Goal: Task Accomplishment & Management: Manage account settings

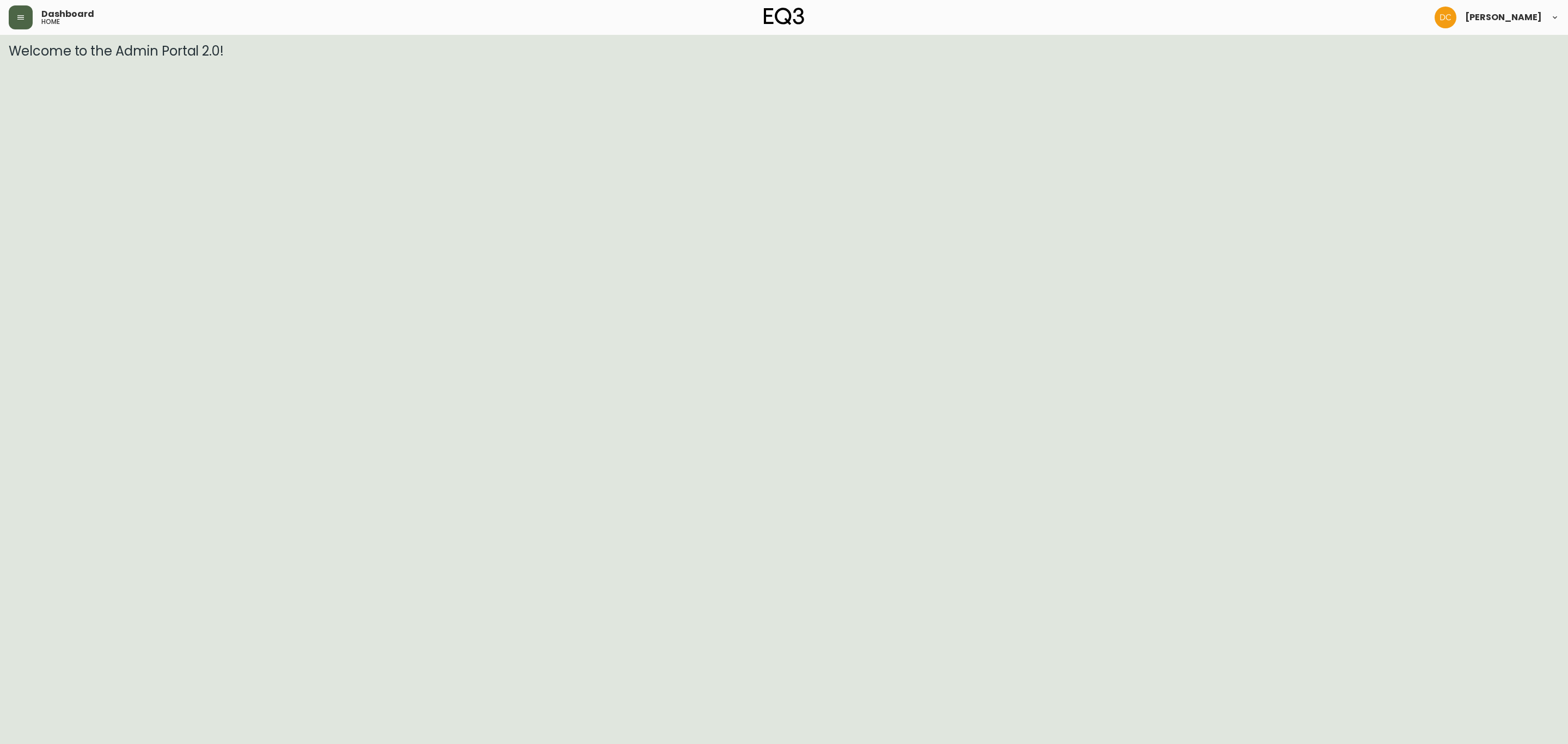
click at [22, 18] on icon "button" at bounding box center [20, 17] width 9 height 9
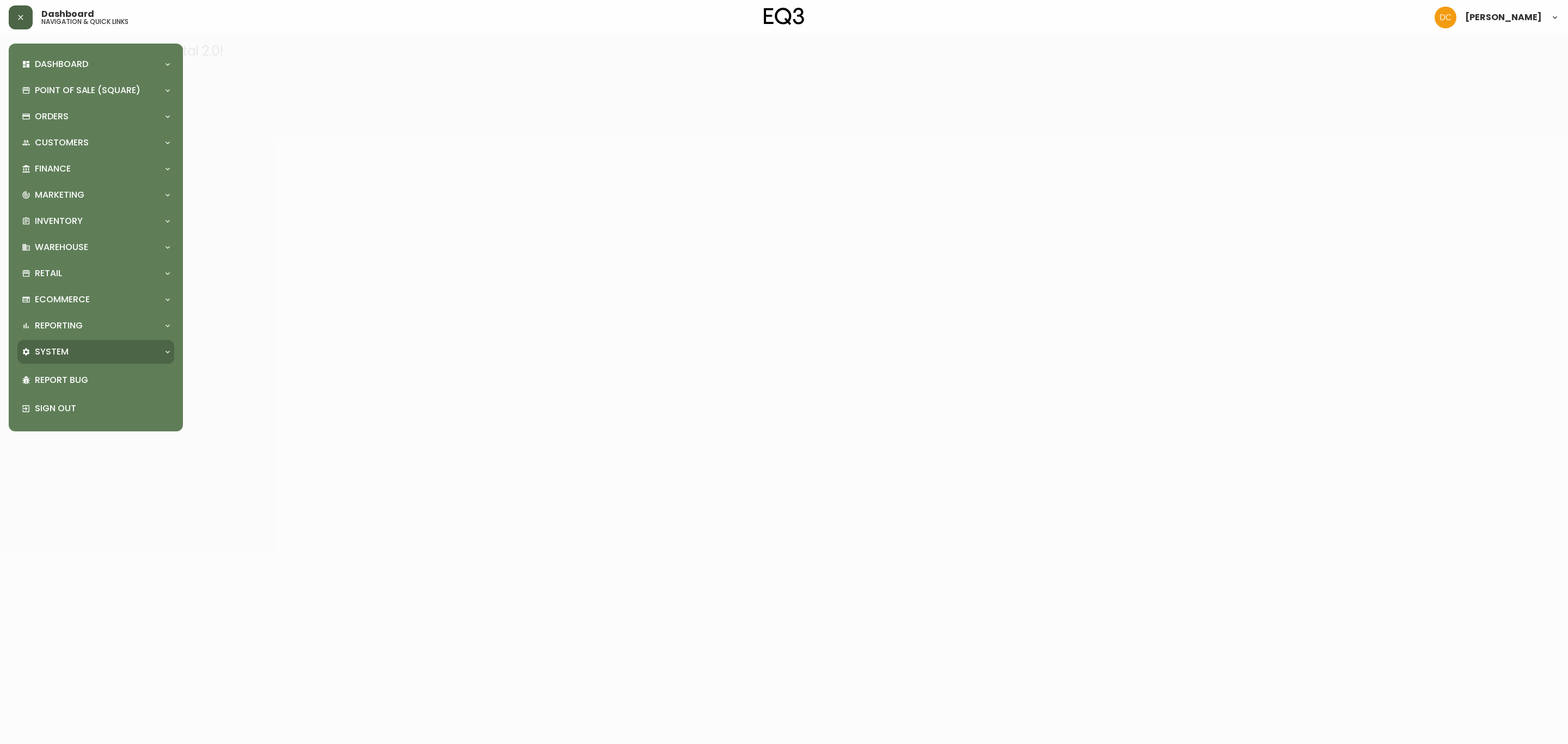
click at [88, 350] on div "System" at bounding box center [90, 351] width 137 height 12
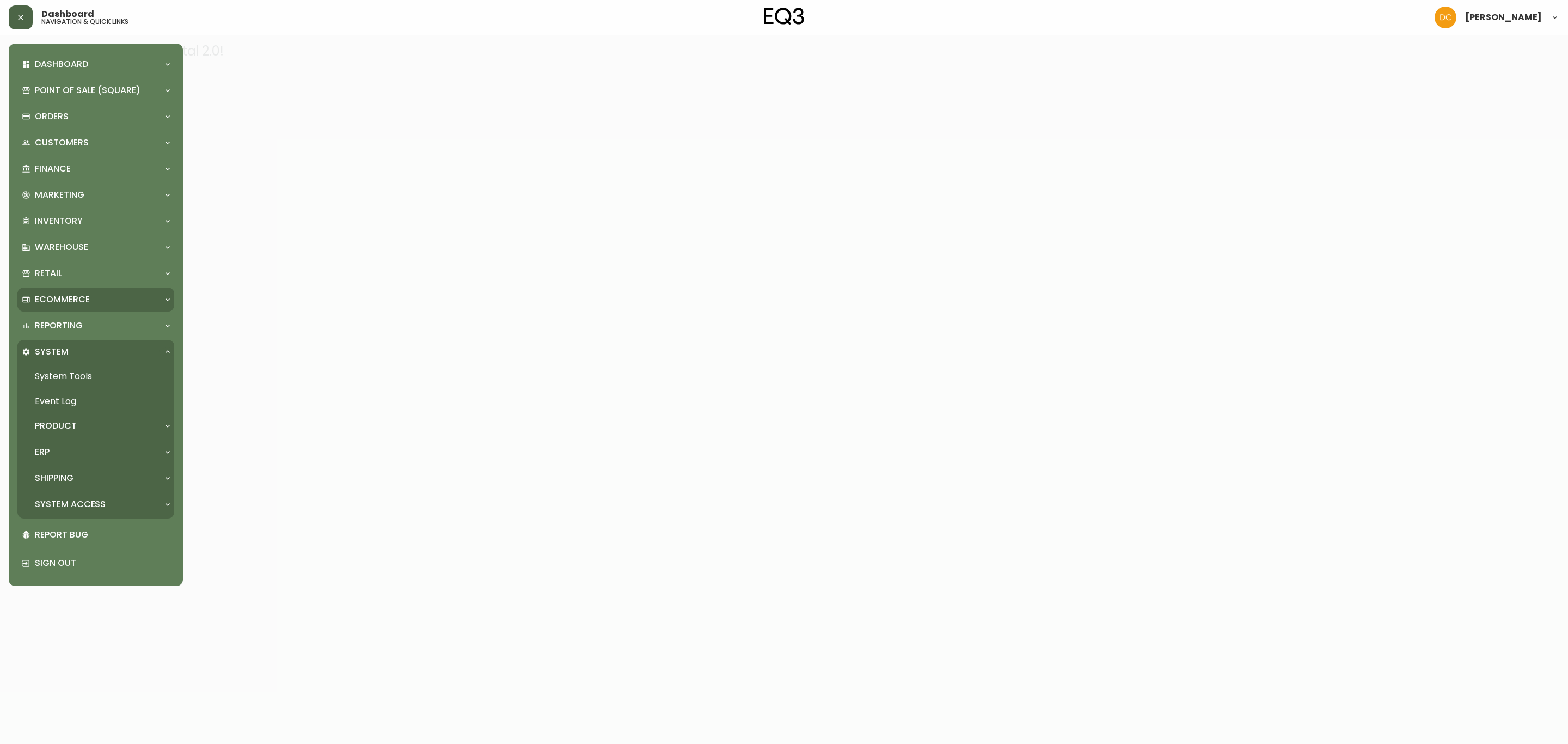
click at [67, 311] on div "Ecommerce" at bounding box center [95, 299] width 157 height 24
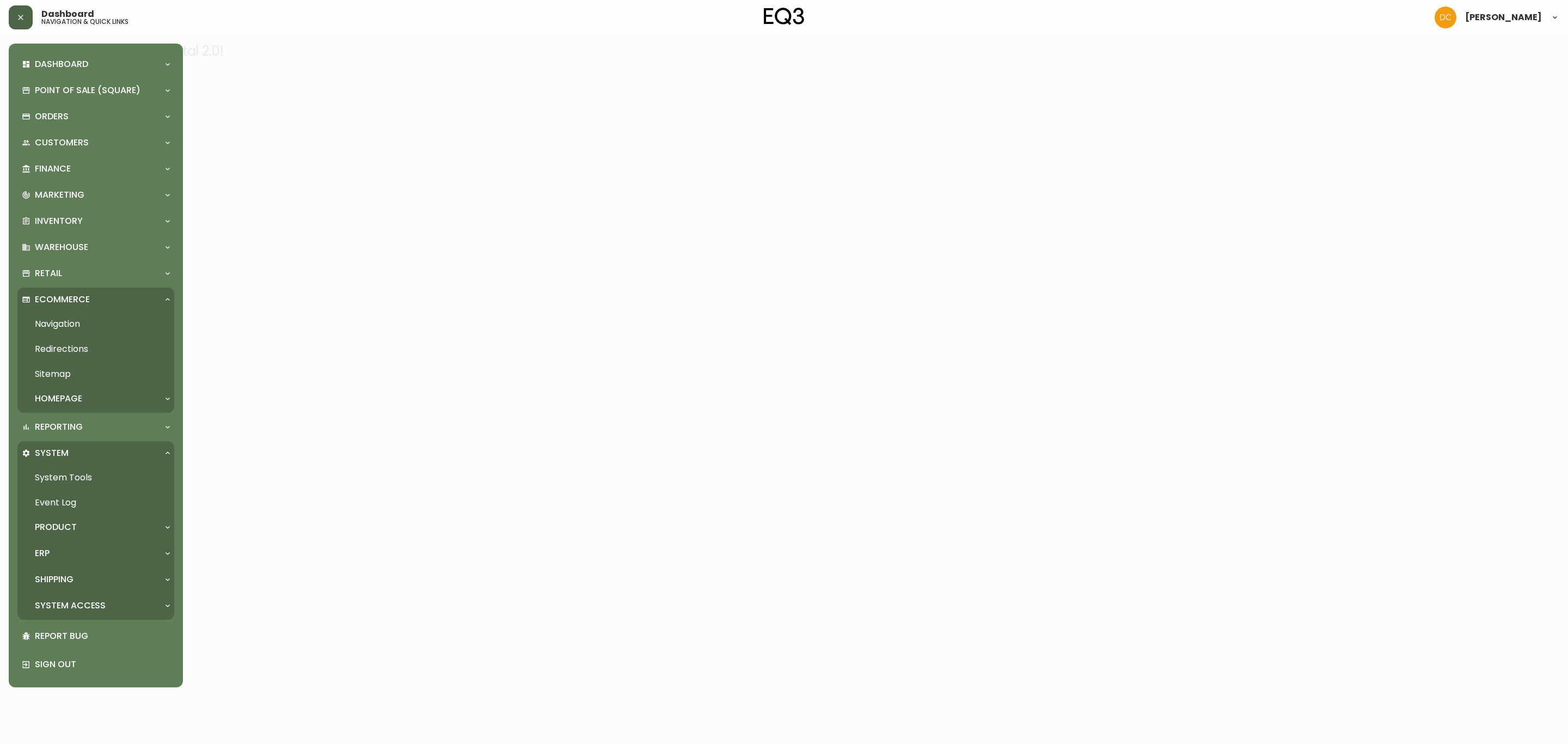
click at [80, 393] on p "Homepage" at bounding box center [58, 398] width 47 height 12
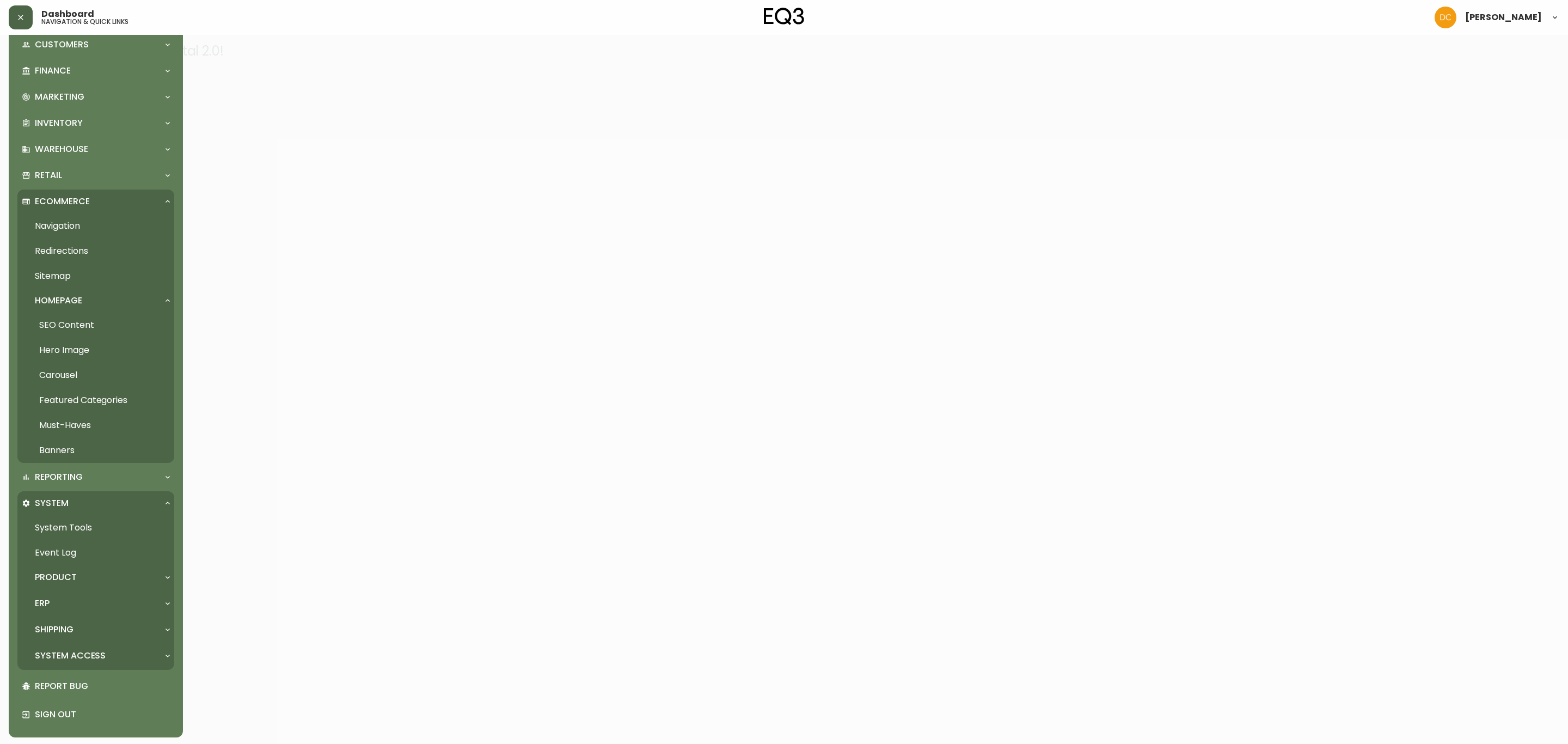
scroll to position [100, 0]
click at [90, 451] on link "Banners" at bounding box center [95, 449] width 157 height 25
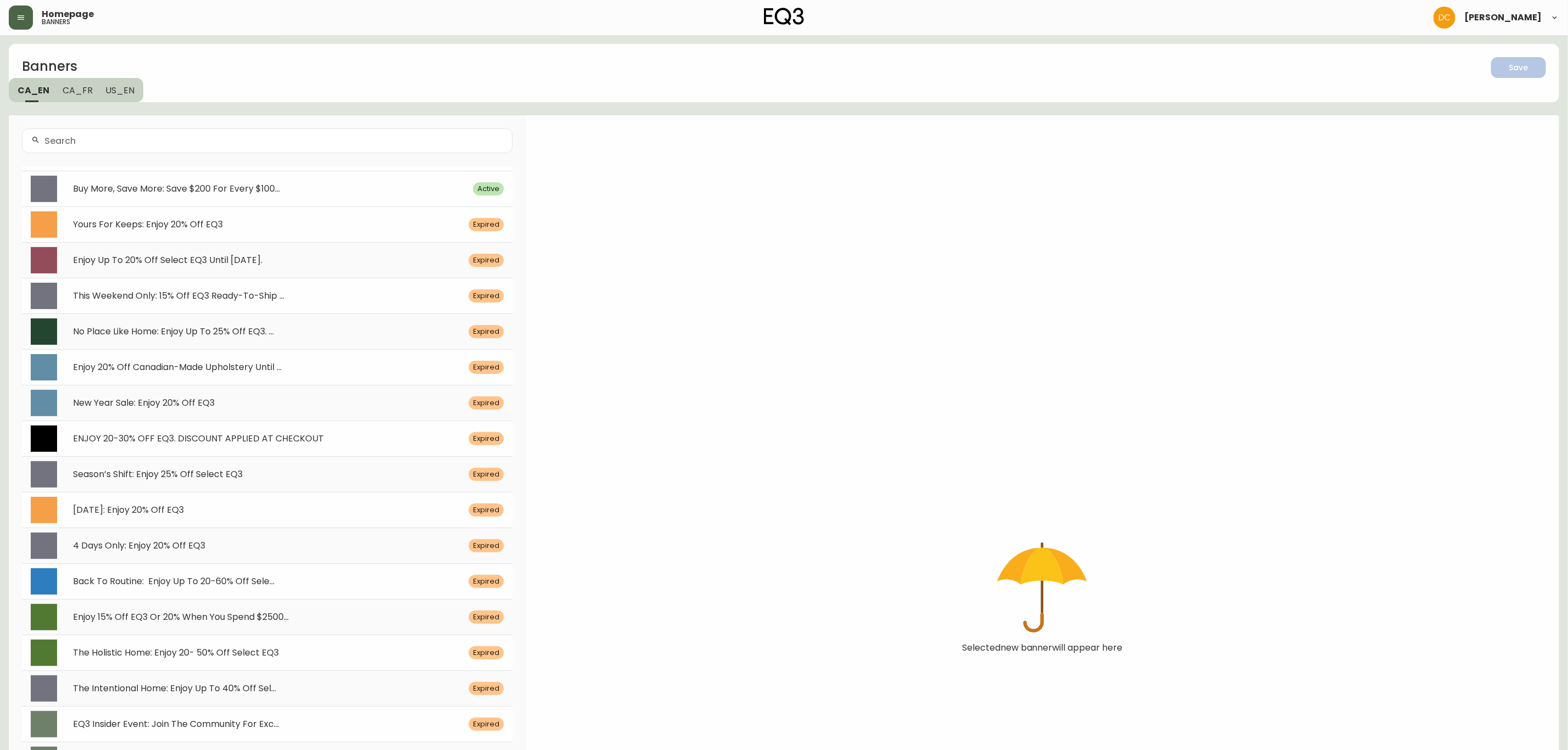
click at [265, 200] on div "Buy More, Save More: Save $200 For Every $100... Active" at bounding box center [267, 189] width 491 height 36
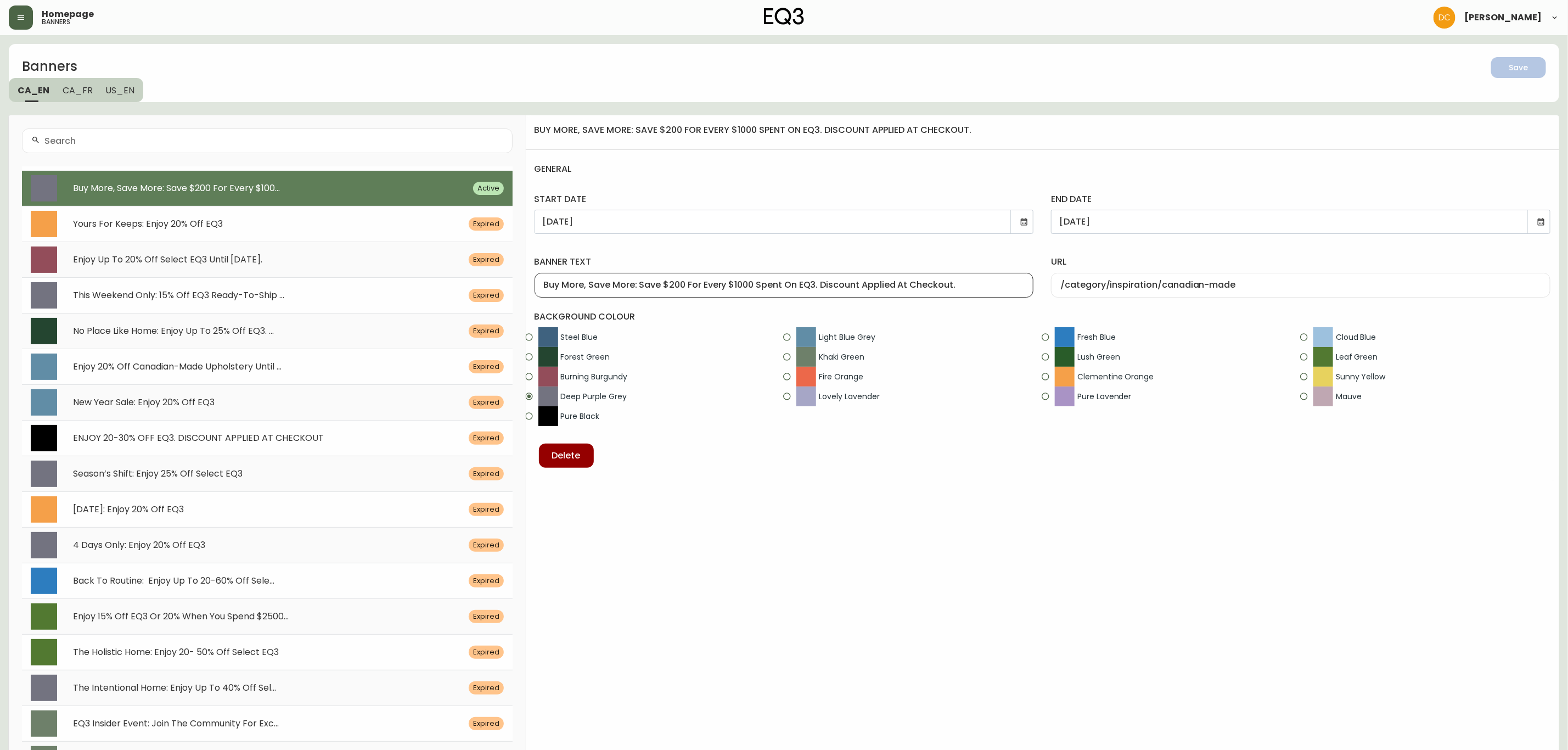
drag, startPoint x: 638, startPoint y: 285, endPoint x: 508, endPoint y: 284, distance: 130.0
click at [508, 284] on div "Banners Save CA_EN CA_FR US_EN Buy More, Save More: Save $200 For Every $100...…" at bounding box center [784, 562] width 1550 height 1035
click at [278, 222] on div "Yours For Keeps: Enjoy 20% Off EQ3" at bounding box center [264, 224] width 409 height 11
type input "[DATE]"
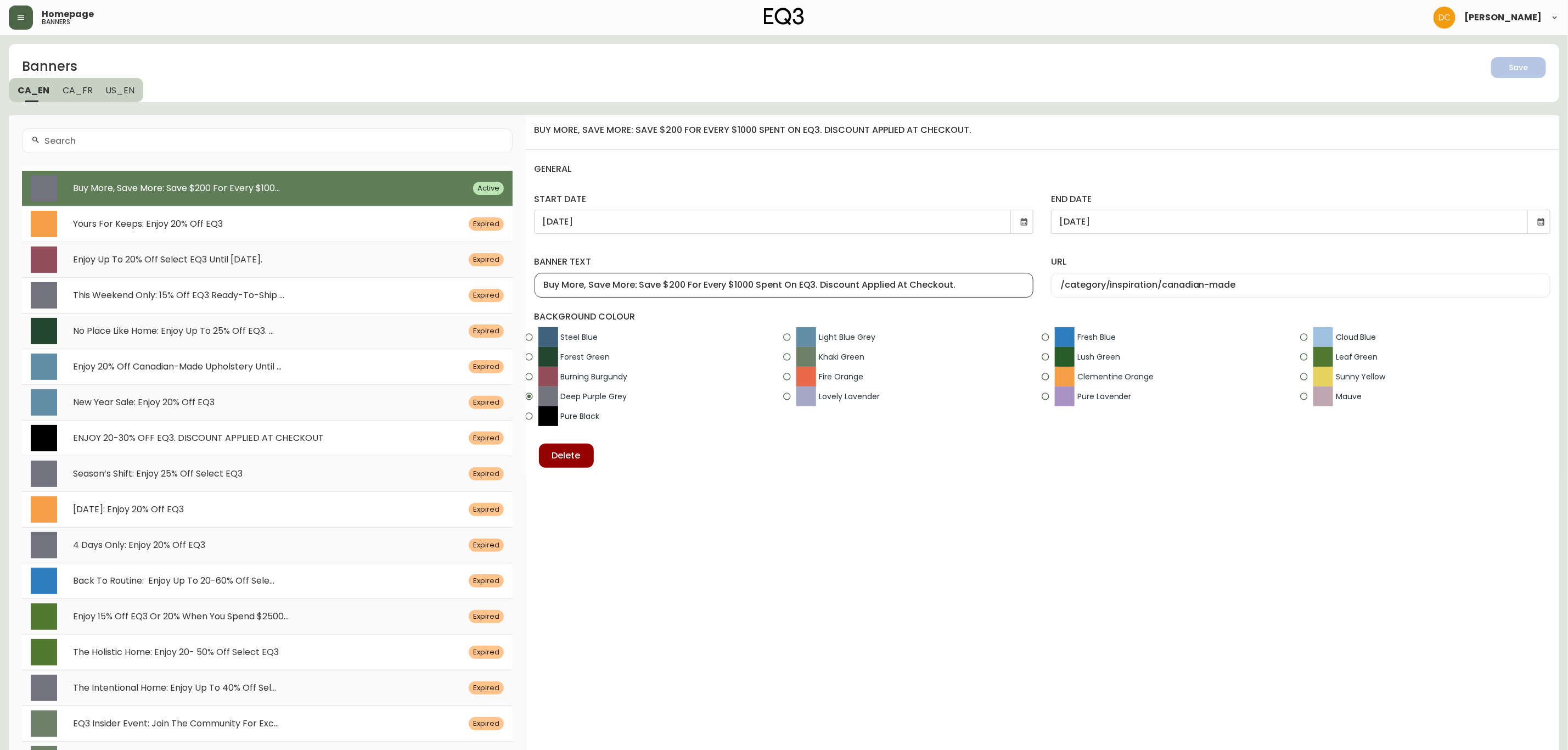
type input "Yours For Keeps: Enjoy 20% Off EQ3"
type input "/category/bedroom"
radio input "true"
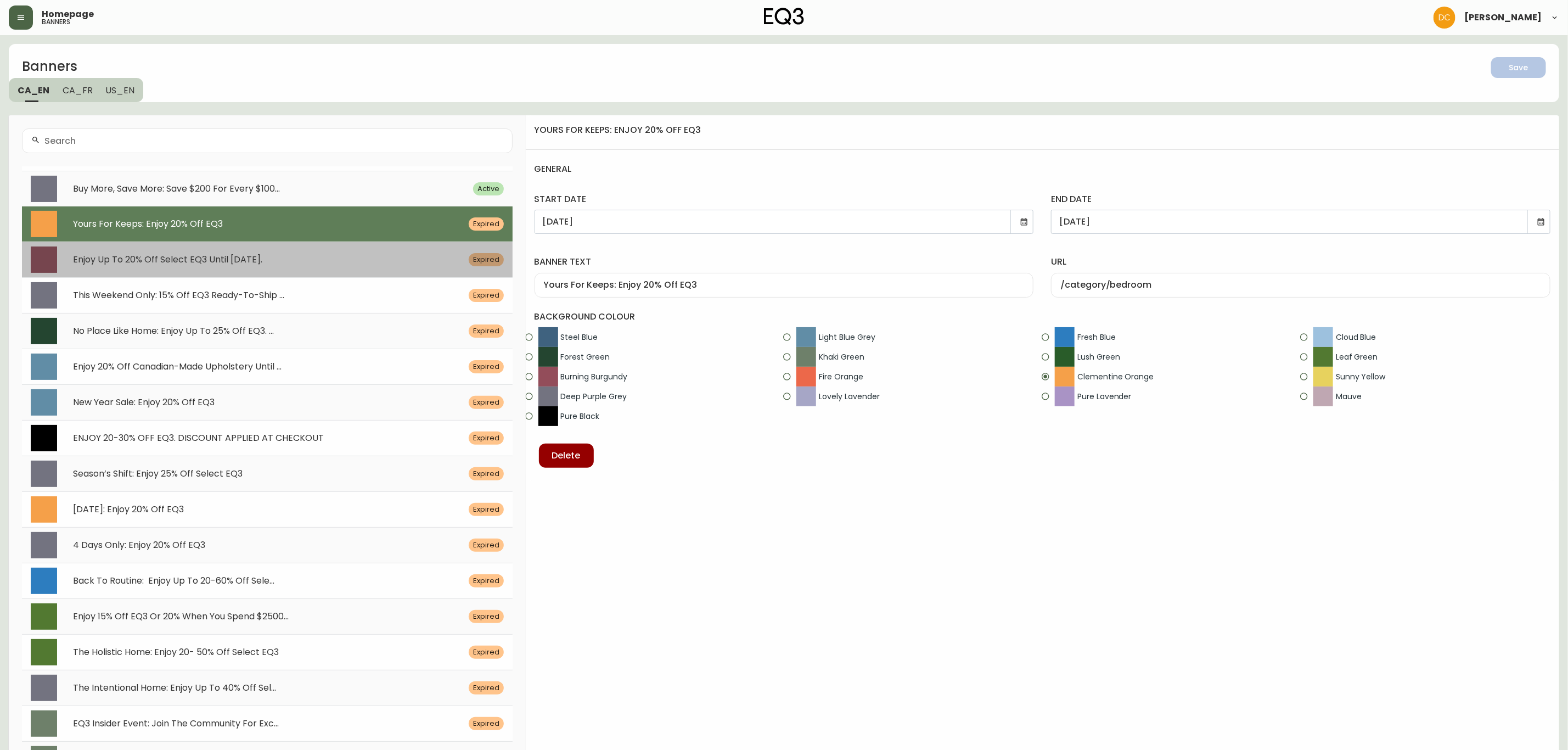
click at [280, 260] on div "Enjoy Up To 20% Off Select EQ3 Until [DATE]." at bounding box center [264, 259] width 409 height 11
type input "[DATE]"
type input "Enjoy Up To 20% Off Select EQ3 Until [DATE]."
type input "/category/sale/promotions"
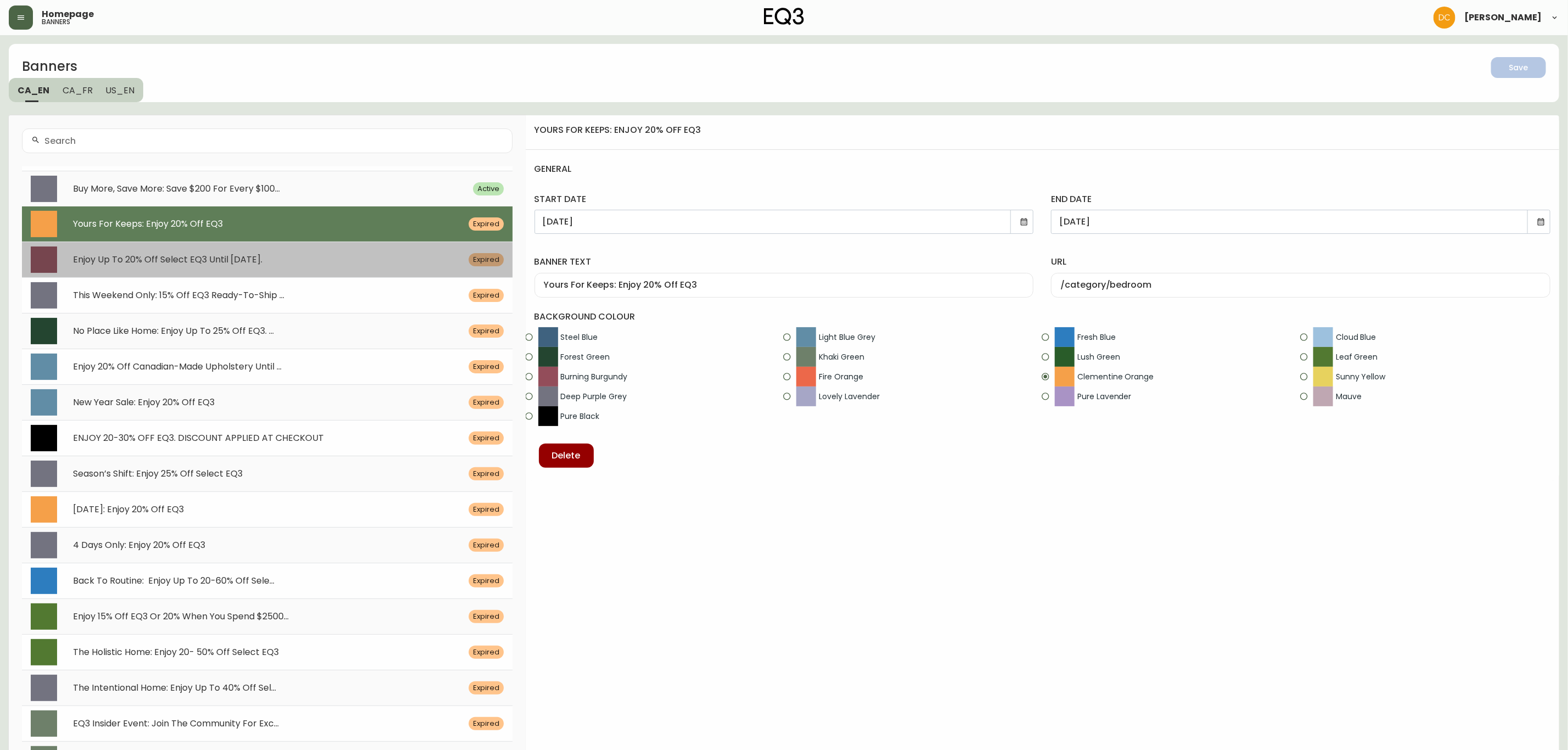
radio input "true"
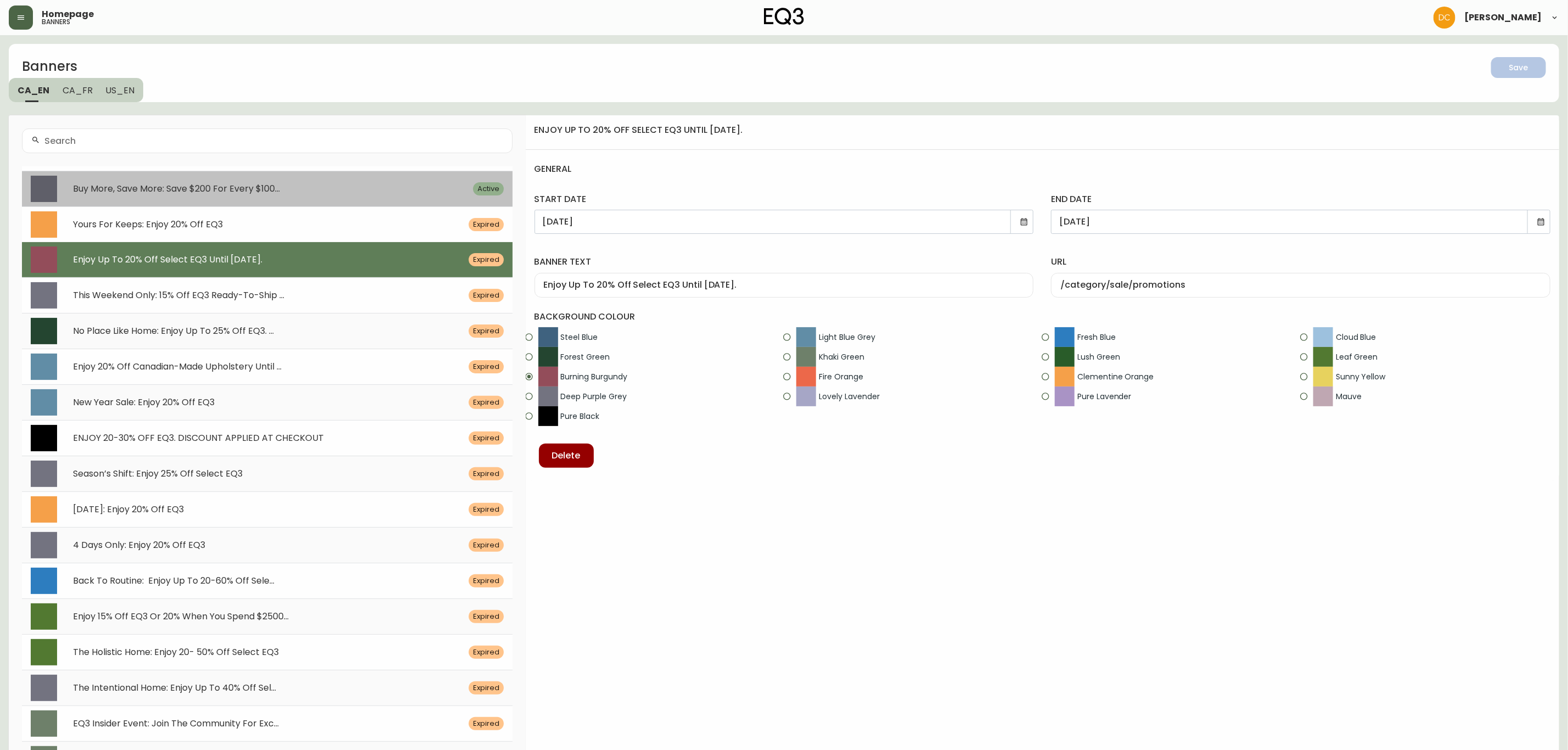
click at [281, 181] on div "Buy More, Save More: Save $200 For Every $100... Active" at bounding box center [267, 189] width 491 height 36
type input "[DATE]"
type input "Buy More, Save More: Save $200 For Every $1000 Spent On EQ3. Discount Applied A…"
type input "/category/inspiration/canadian-made"
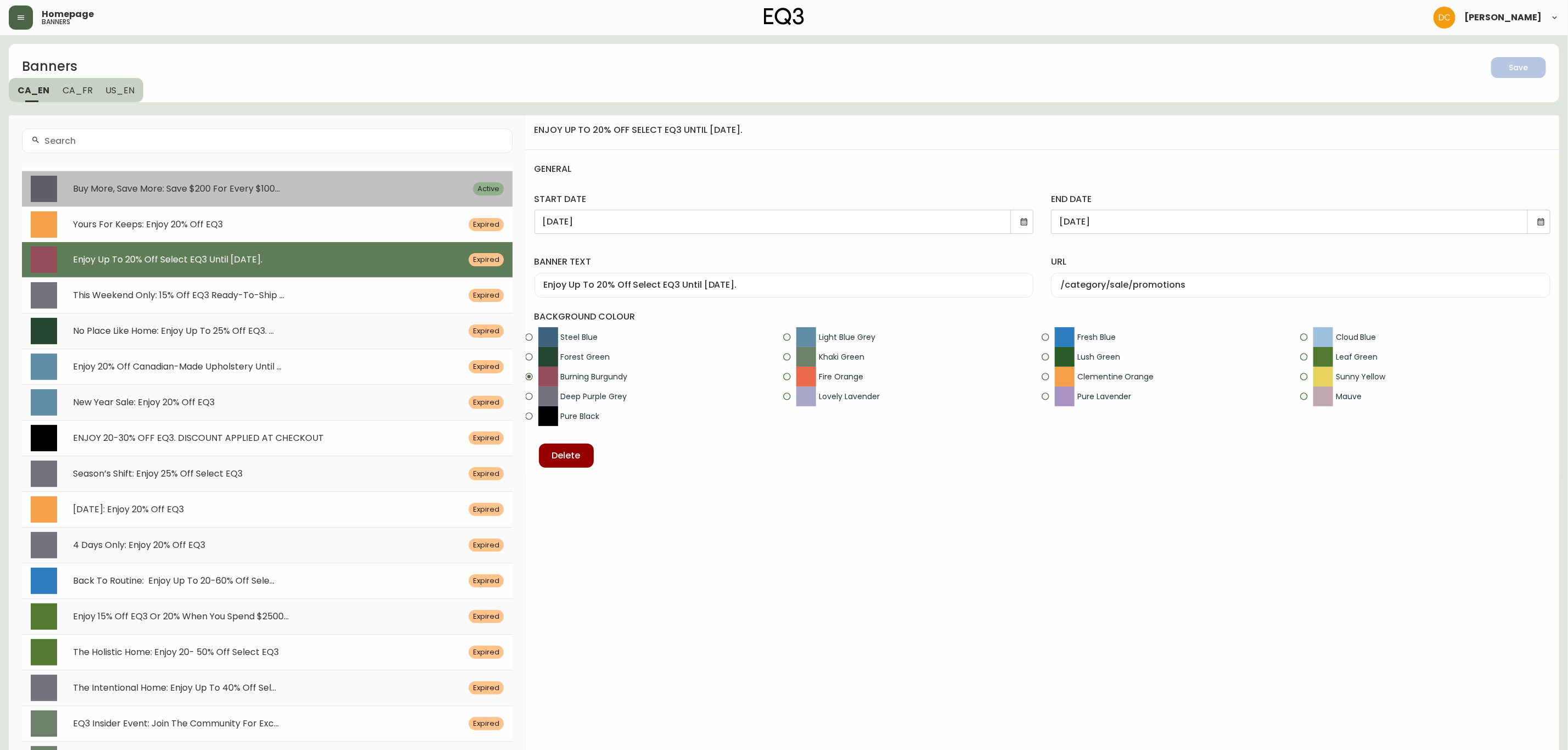
radio input "false"
radio input "true"
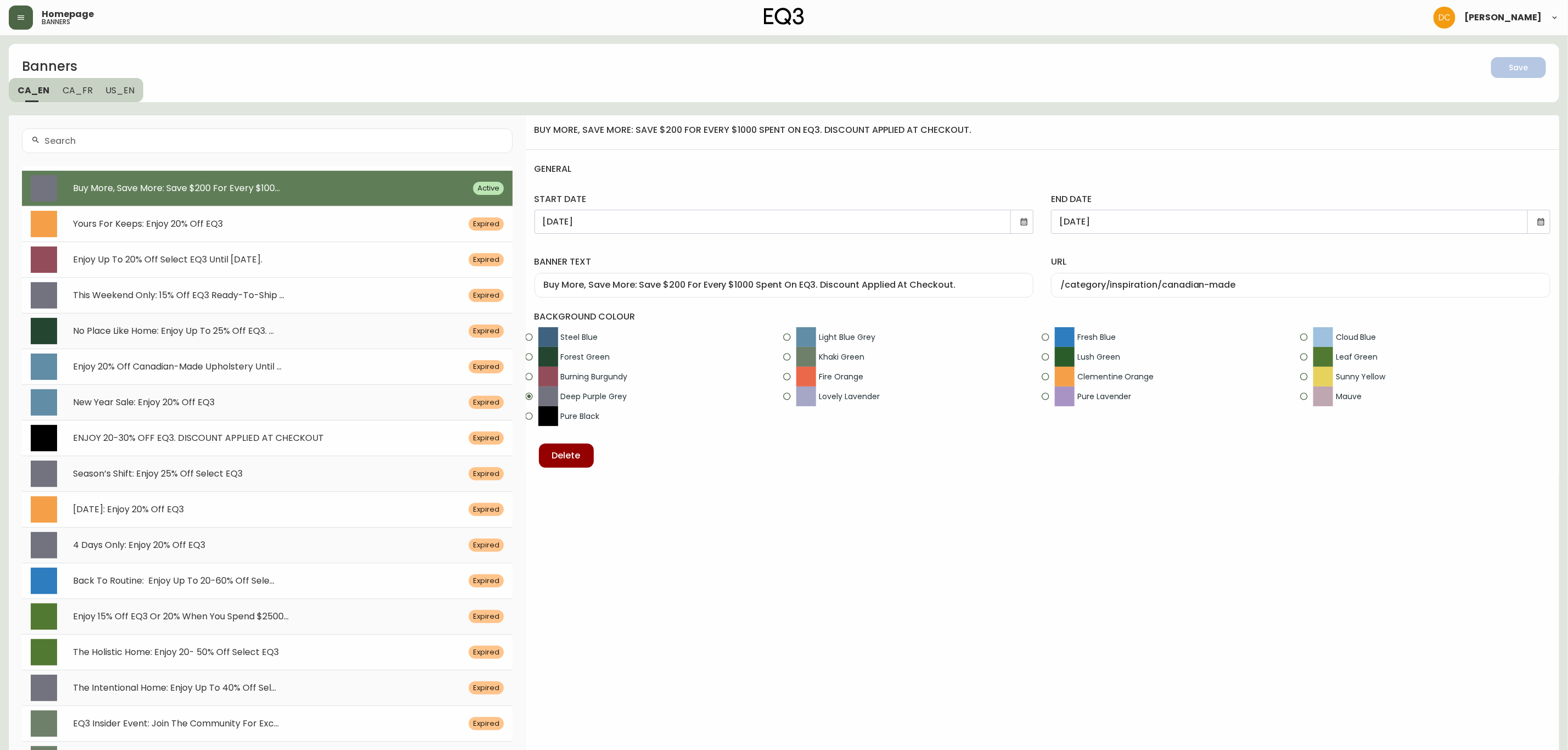
click at [244, 266] on span "Enjoy Up To 20% Off Select EQ3 Until [DATE]." at bounding box center [168, 258] width 190 height 12
type input "[DATE]"
type input "Enjoy Up To 20% Off Select EQ3 Until [DATE]."
type input "/category/sale/promotions"
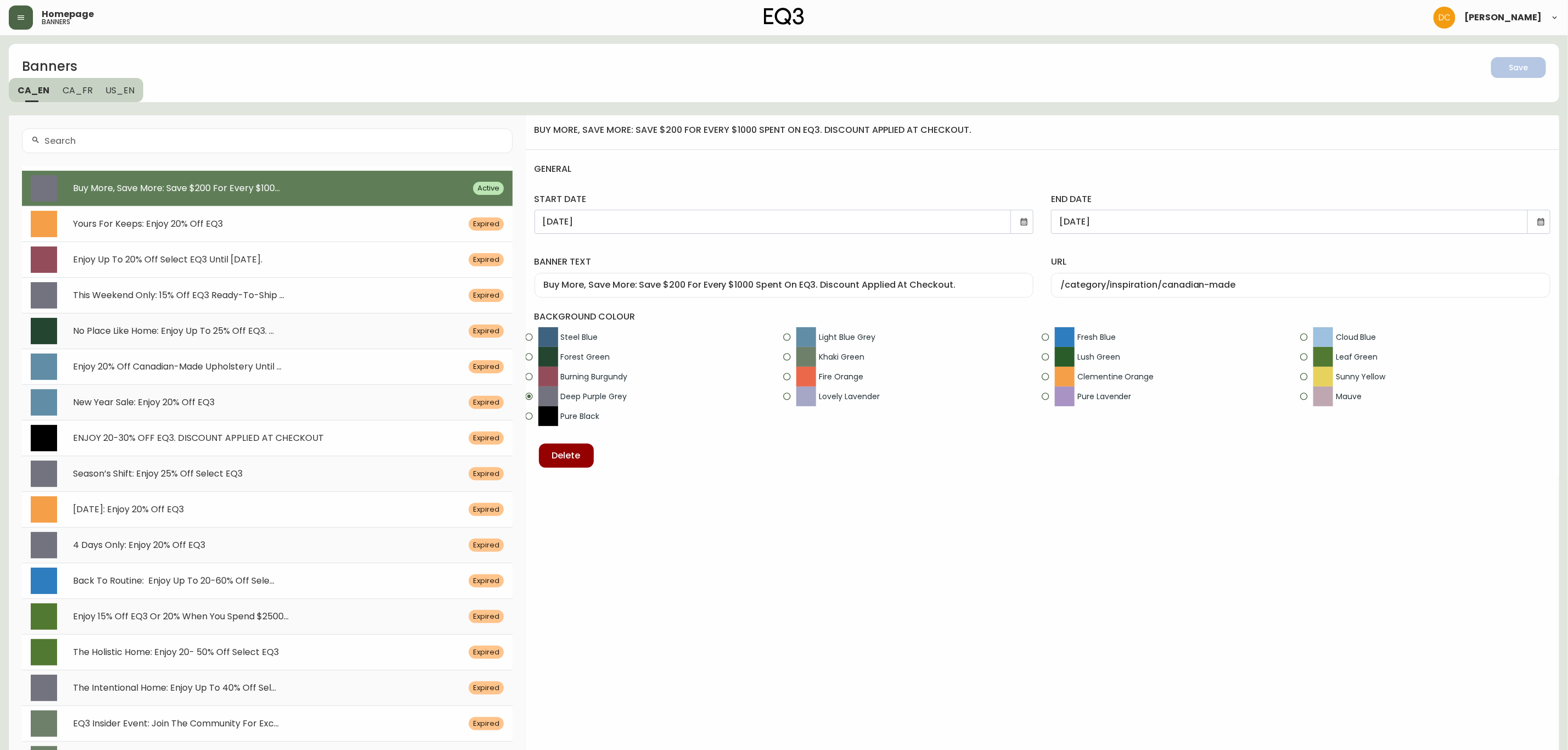
radio input "true"
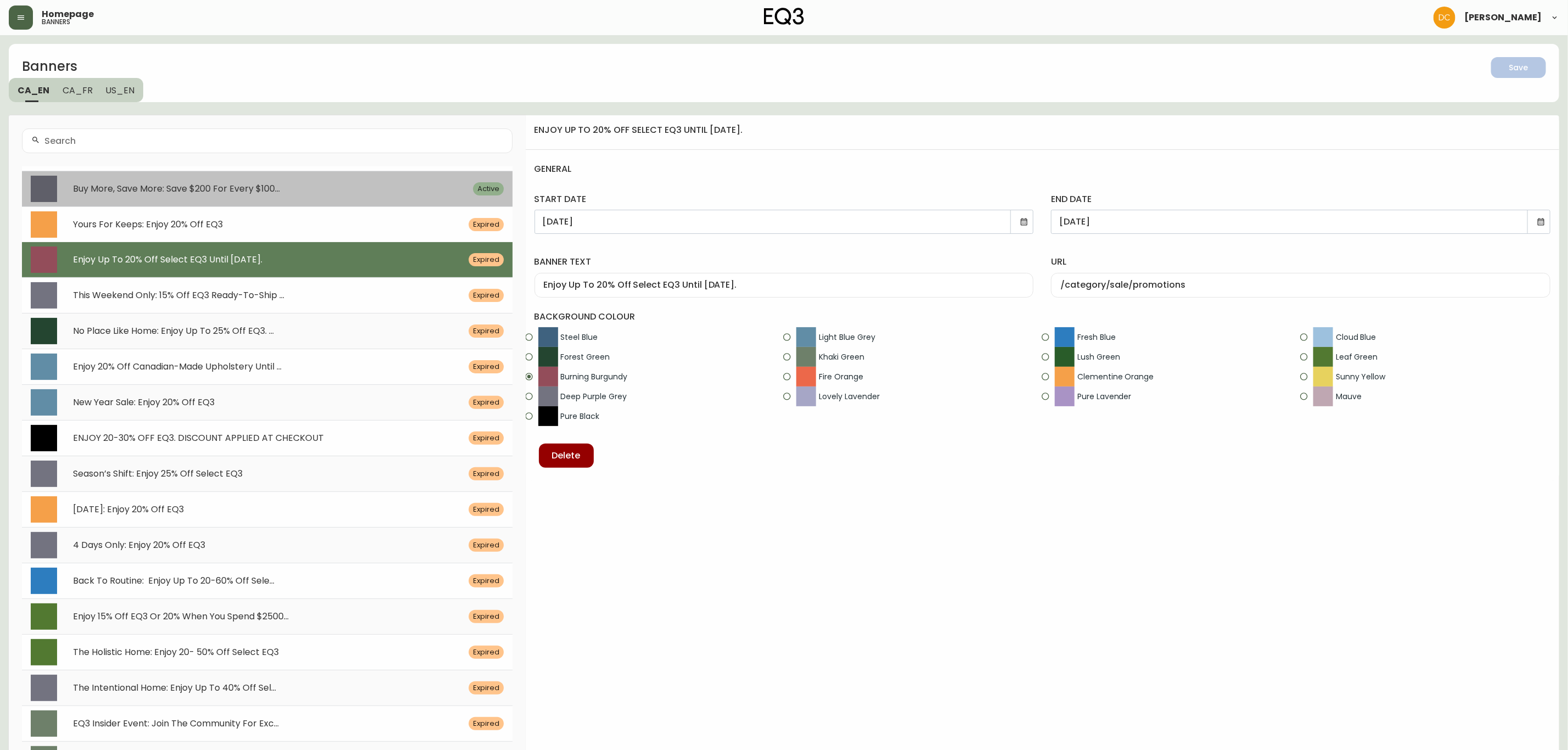
click at [277, 191] on span "Buy More, Save More: Save $200 For Every $100..." at bounding box center [176, 188] width 207 height 12
type input "[DATE]"
type input "Buy More, Save More: Save $200 For Every $1000 Spent On EQ3. Discount Applied A…"
type input "/category/inspiration/canadian-made"
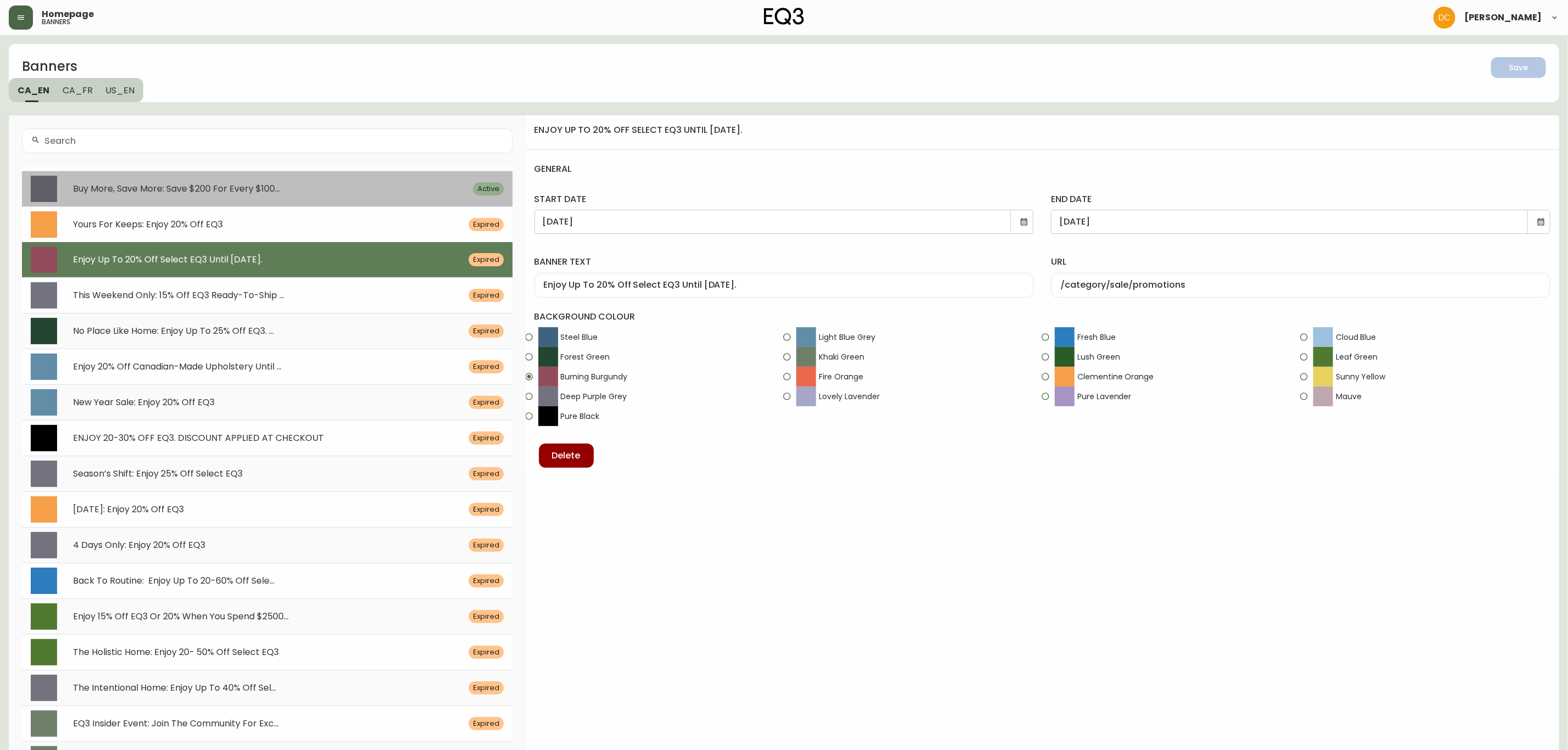
radio input "false"
radio input "true"
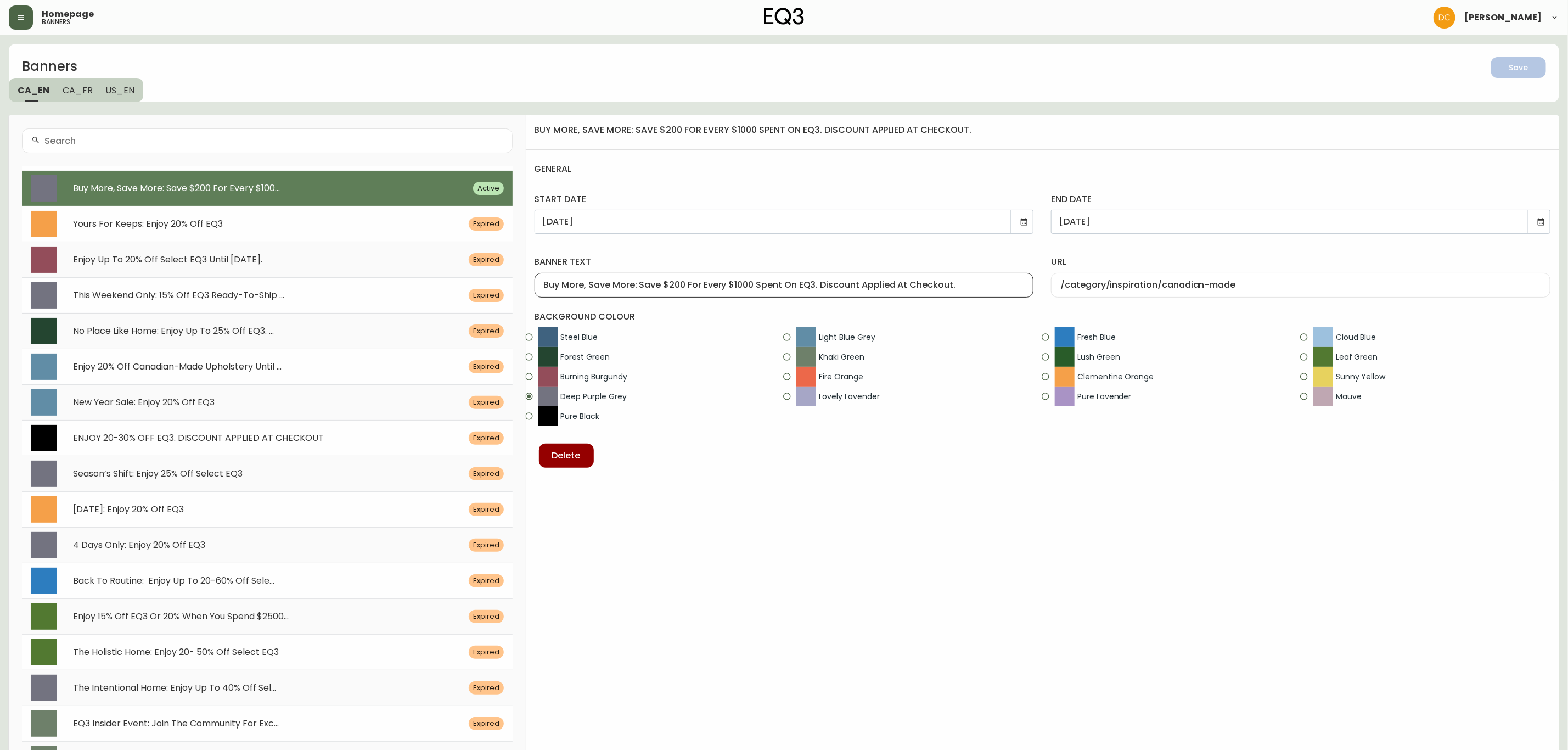
drag, startPoint x: 640, startPoint y: 284, endPoint x: 421, endPoint y: 290, distance: 219.1
click at [421, 290] on div "Banners Save CA_EN CA_FR US_EN Buy More, Save More: Save $200 For Every $100...…" at bounding box center [784, 562] width 1550 height 1035
click at [131, 92] on span "US_EN" at bounding box center [121, 90] width 29 height 11
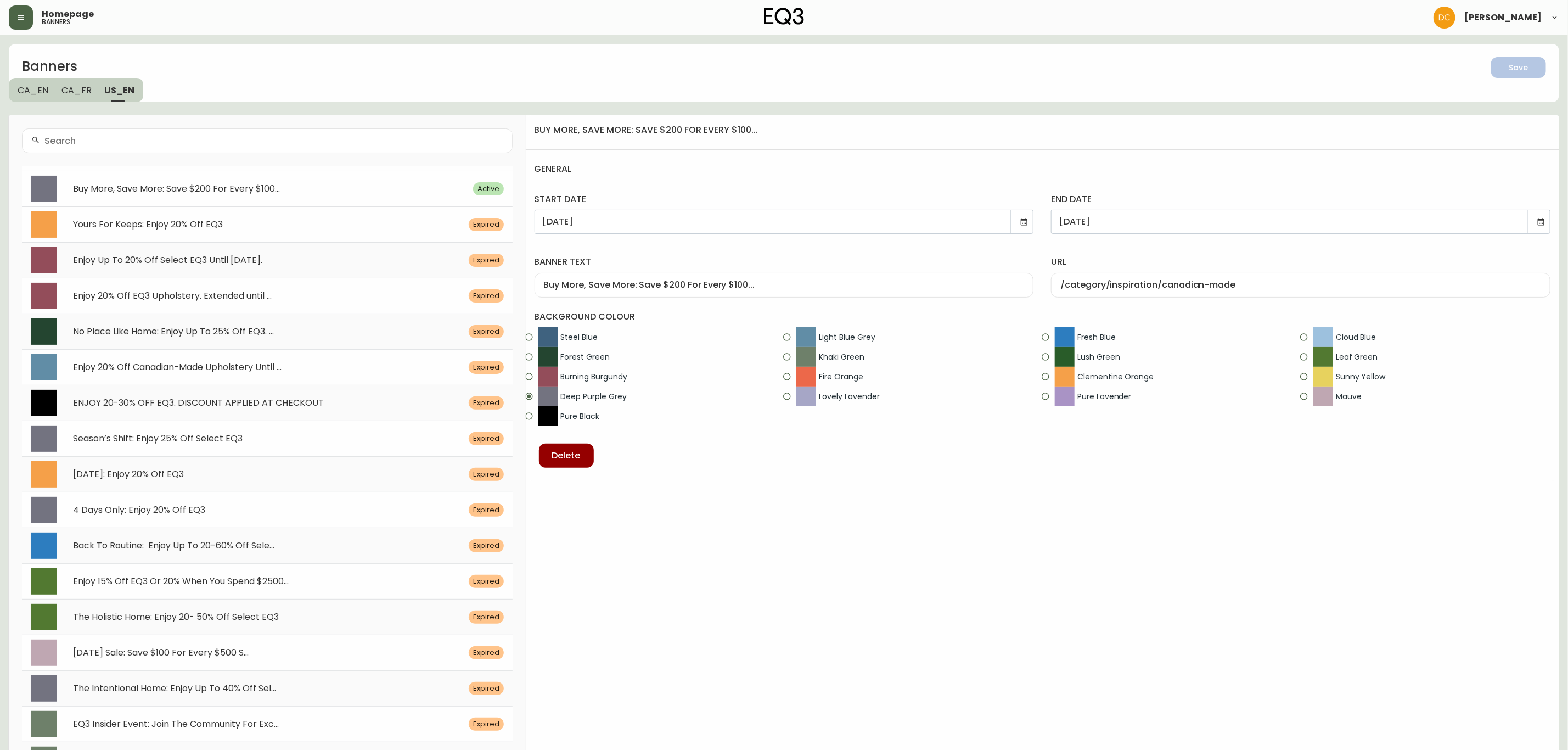
click at [208, 182] on span "Buy More, Save More: Save $200 For Every $100..." at bounding box center [176, 188] width 207 height 12
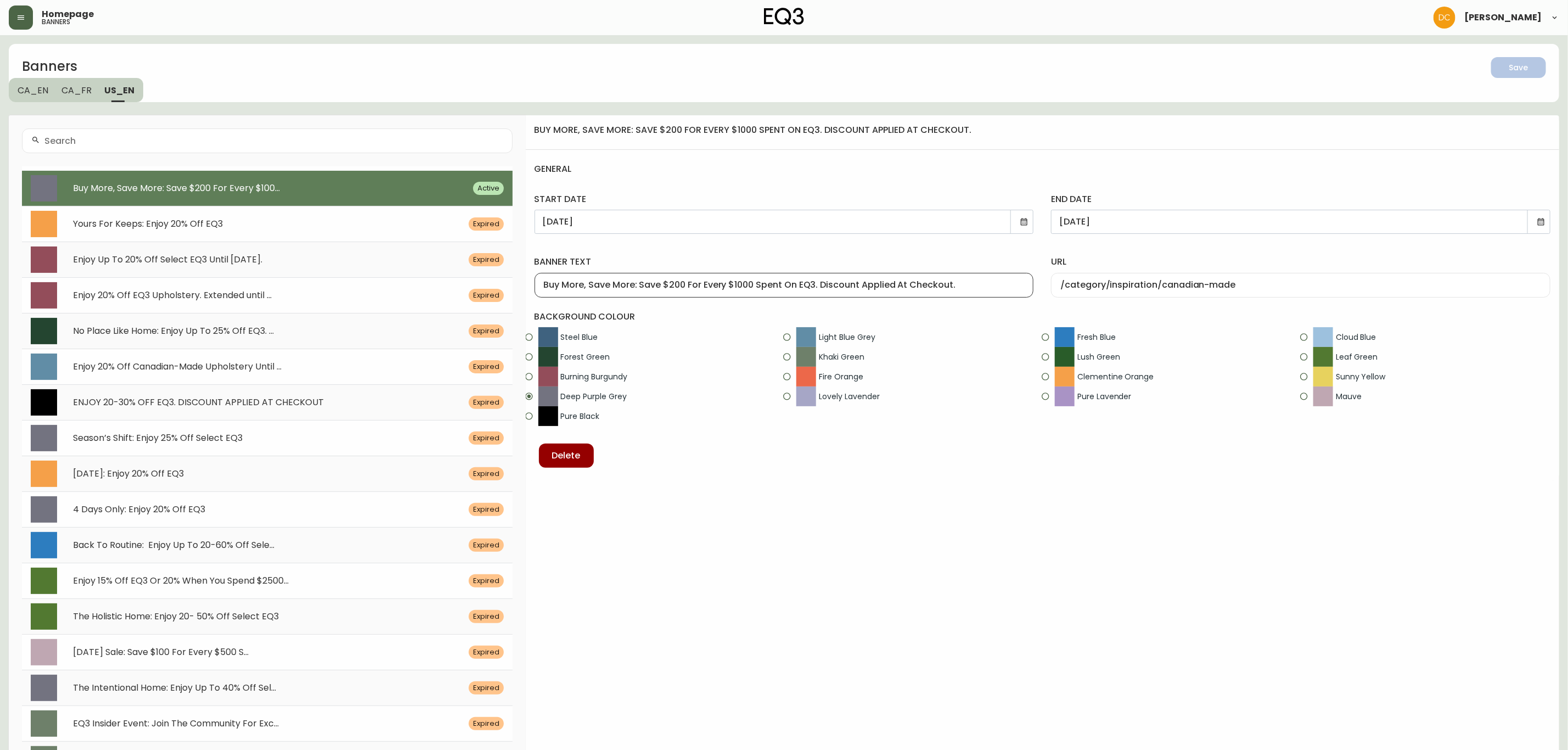
drag, startPoint x: 640, startPoint y: 285, endPoint x: 470, endPoint y: 282, distance: 170.0
click at [464, 280] on div "Banners Save CA_EN CA_FR US_EN Buy More, Save More: Save $200 For Every $100...…" at bounding box center [784, 544] width 1550 height 999
click at [876, 286] on input "Save $200 For Every $1000 Spent On EQ3. Discount Applied At Checkout." at bounding box center [784, 285] width 481 height 11
click at [947, 500] on div "buy more, save more: save $200 for every $1000 spent on eq3. discount applied a…" at bounding box center [1042, 579] width 1033 height 928
click at [1053, 70] on div "Save" at bounding box center [1518, 67] width 19 height 14
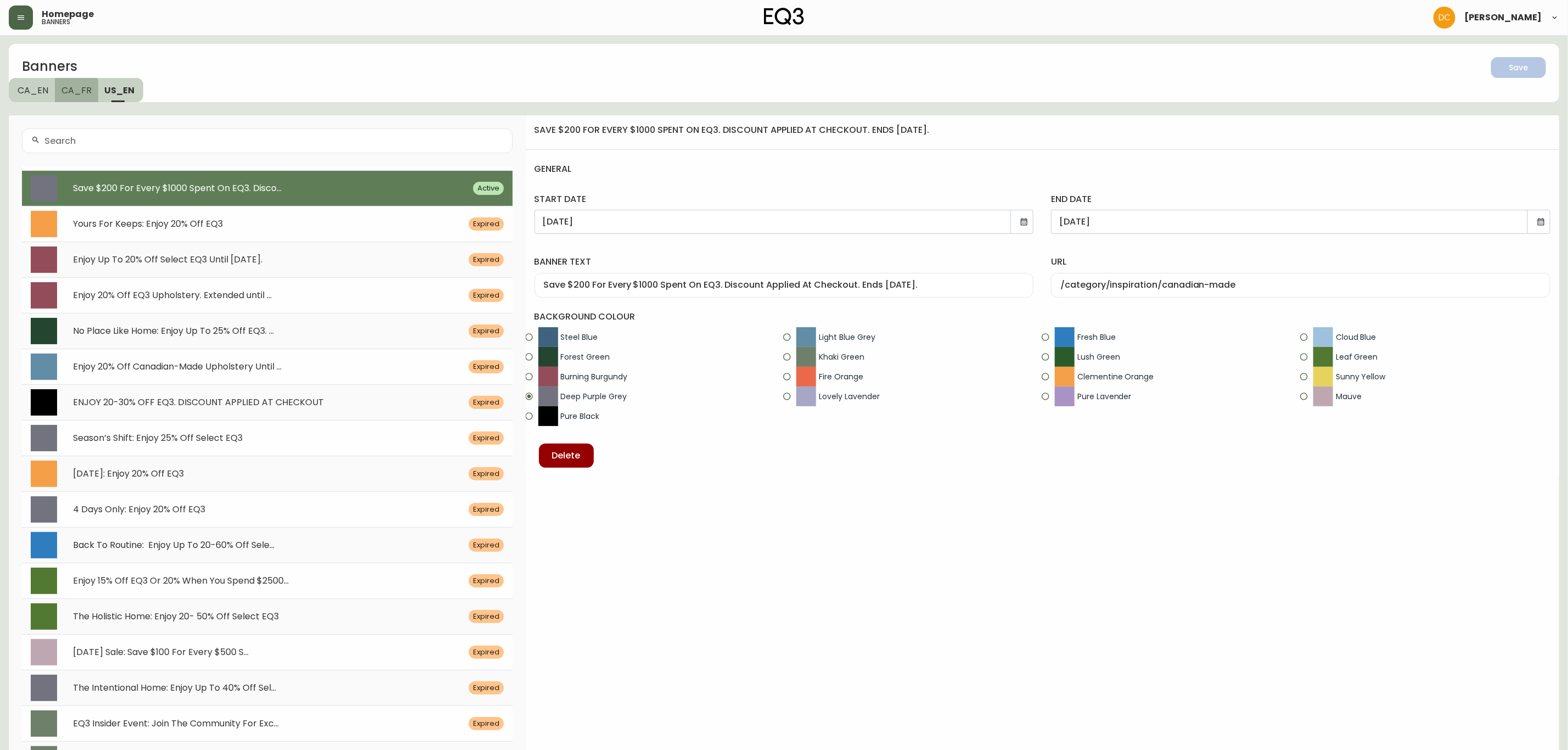
click at [66, 92] on span "CA_FR" at bounding box center [76, 90] width 30 height 11
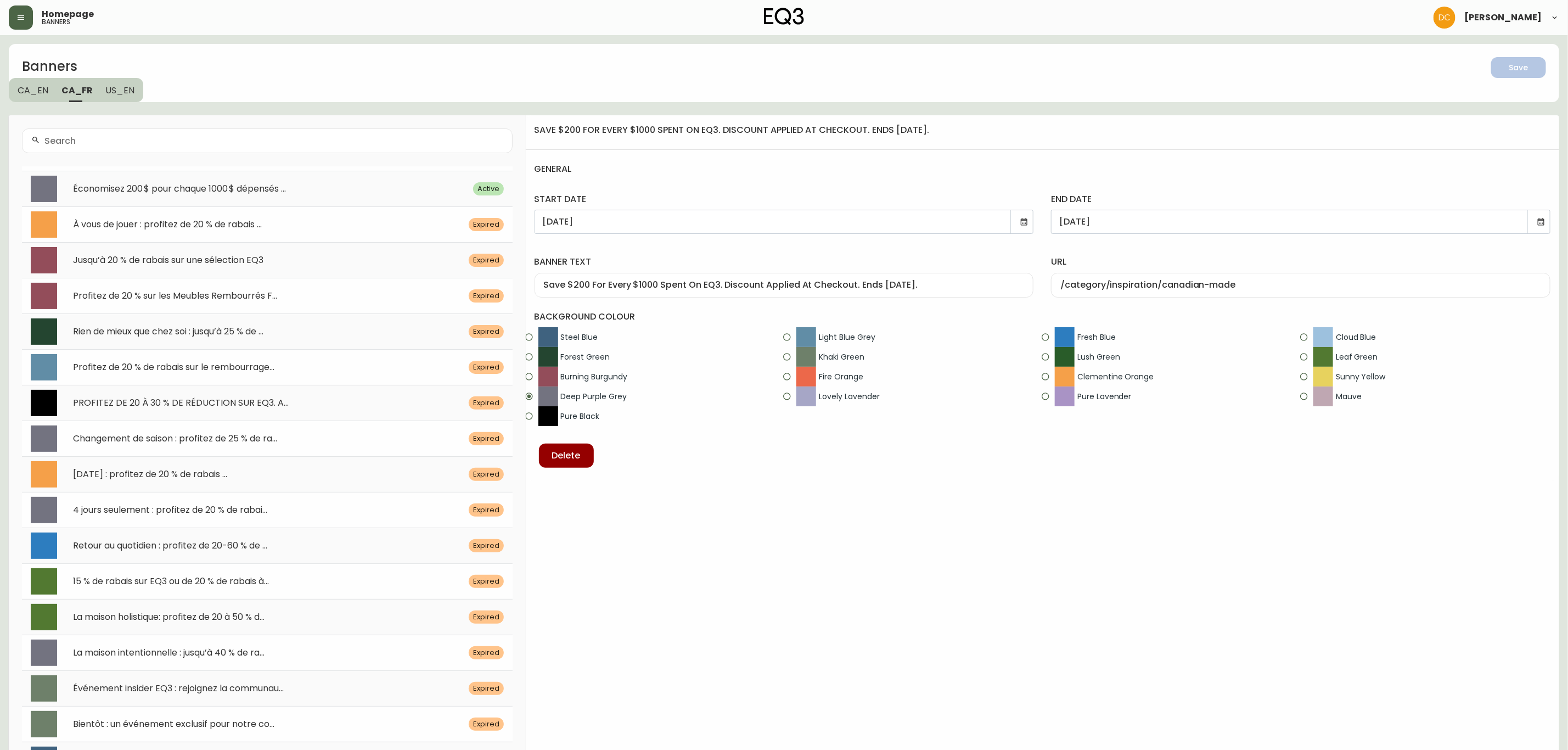
click at [27, 91] on span "CA_EN" at bounding box center [33, 90] width 31 height 11
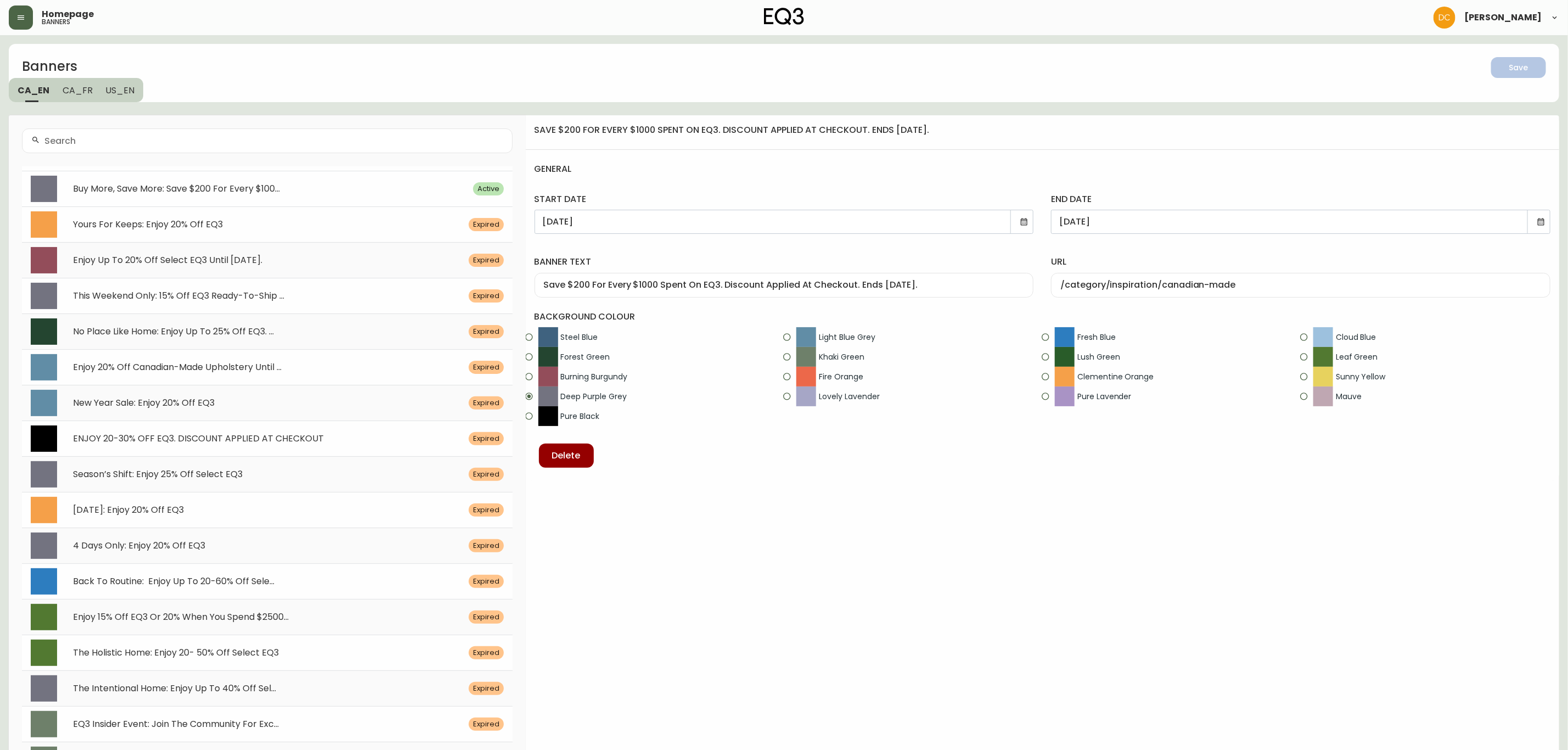
click at [123, 182] on div "Buy More, Save More: Save $200 For Every $100... Active" at bounding box center [267, 189] width 491 height 36
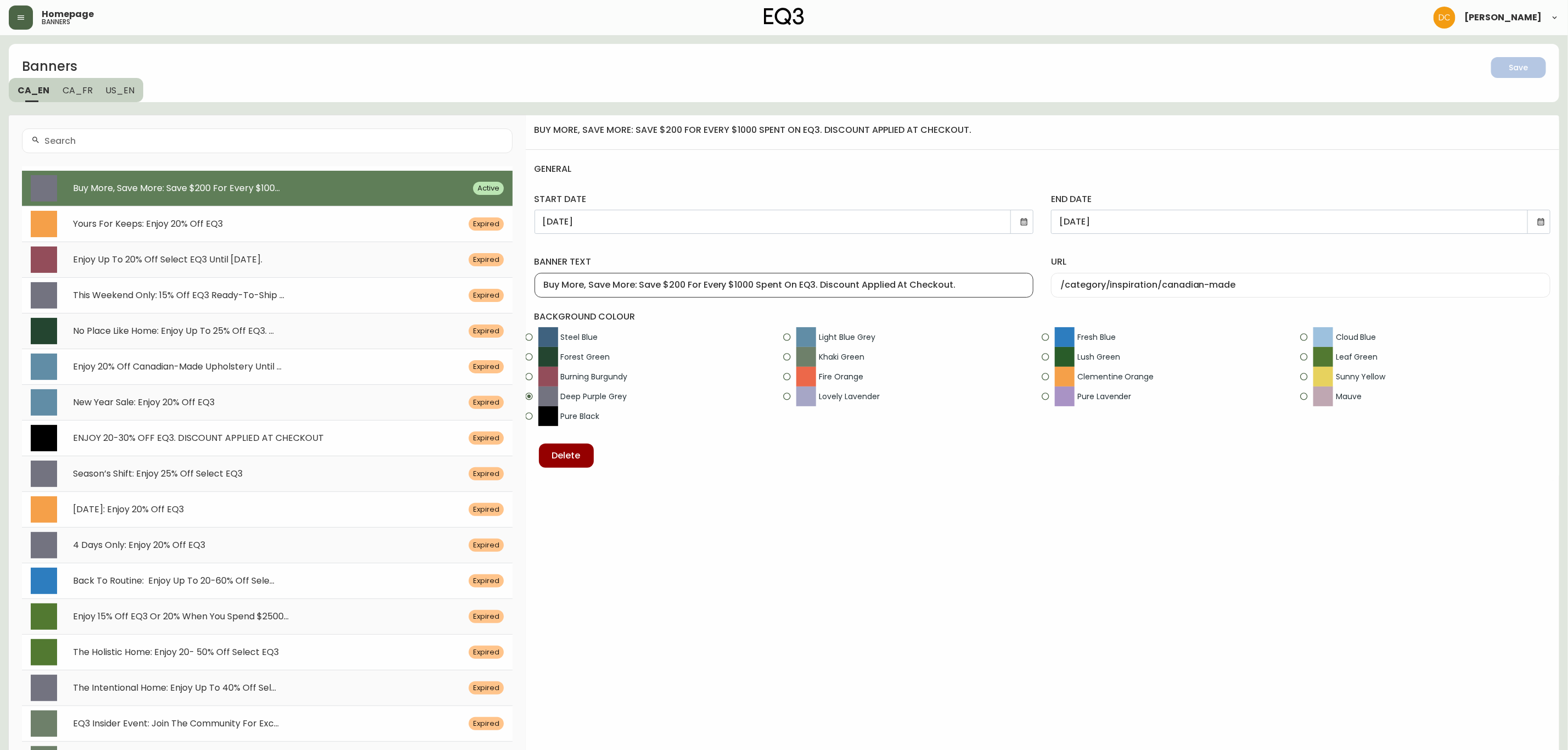
drag, startPoint x: 633, startPoint y: 286, endPoint x: 527, endPoint y: 285, distance: 106.0
click at [527, 285] on div "banner text Buy More, Save More: Save $200 For Every $1000 Spent On EQ3. Discou…" at bounding box center [784, 274] width 517 height 63
type input "Ends Soon: Save $200 For Every $1000 Spent On EQ3. Discount Applied At Checkout."
click at [26, 16] on button "button" at bounding box center [21, 18] width 25 height 25
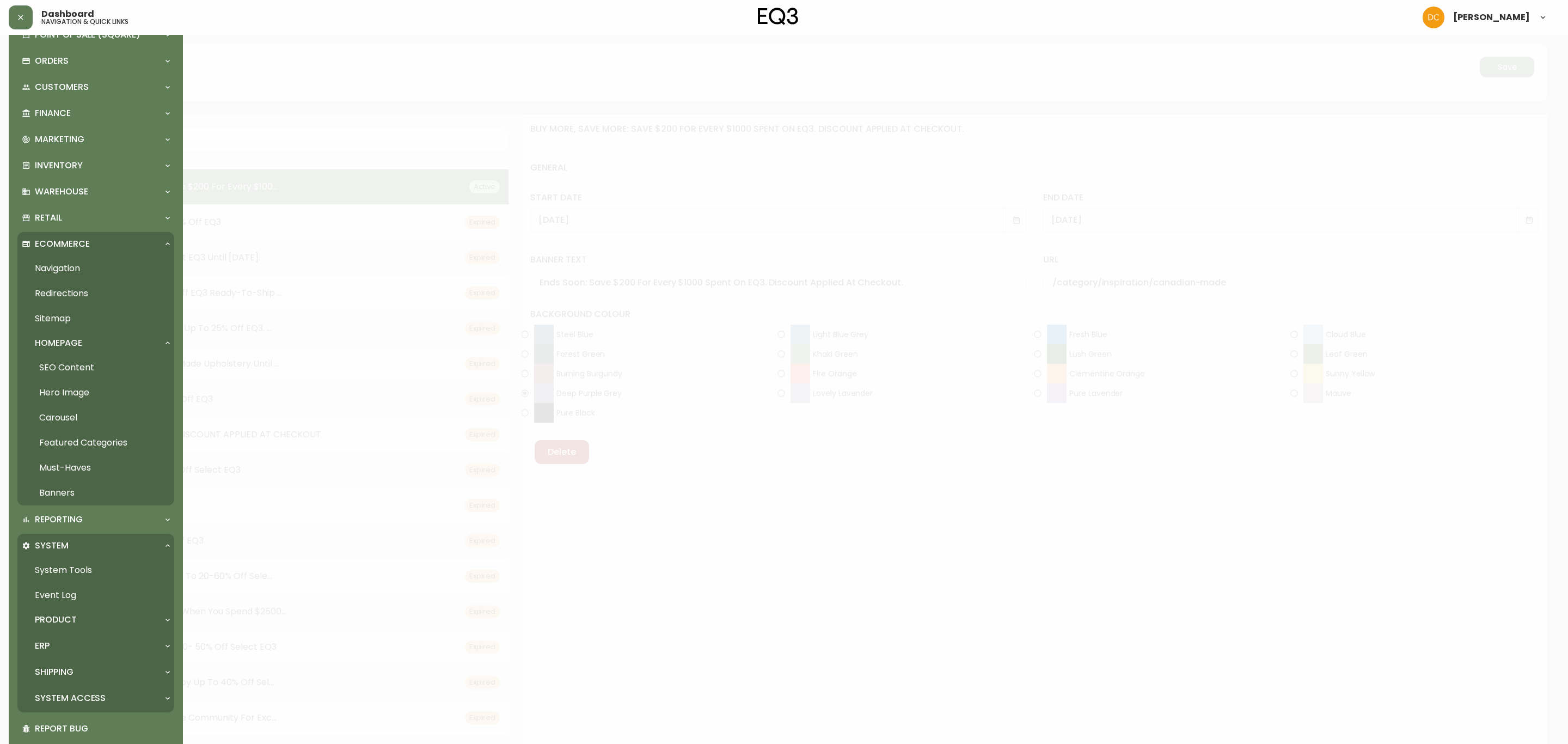
scroll to position [100, 0]
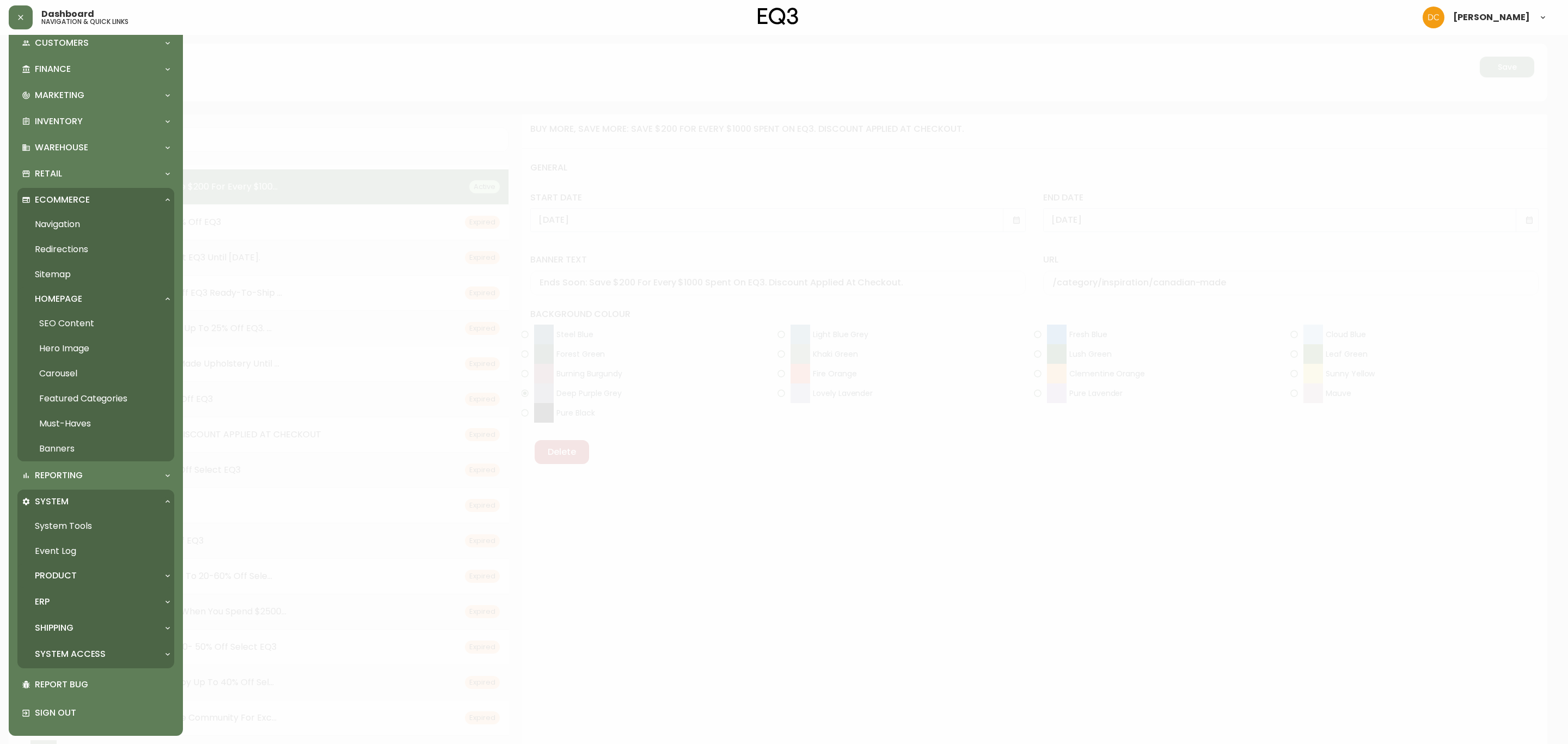
click at [100, 496] on div "Product" at bounding box center [95, 576] width 157 height 24
click at [100, 496] on link "Product Definitions" at bounding box center [95, 600] width 157 height 25
